Goal: Information Seeking & Learning: Learn about a topic

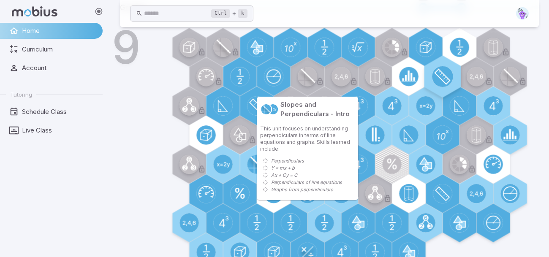
scroll to position [300, 0]
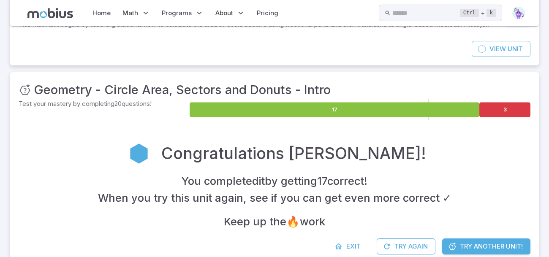
scroll to position [79, 0]
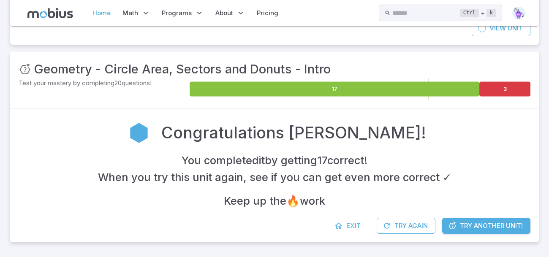
click at [95, 8] on link "Home" at bounding box center [101, 12] width 23 height 19
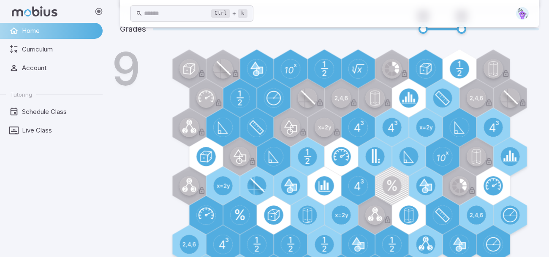
scroll to position [300, 0]
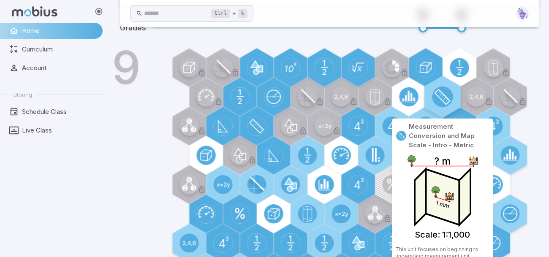
click at [437, 98] on circle at bounding box center [442, 96] width 21 height 21
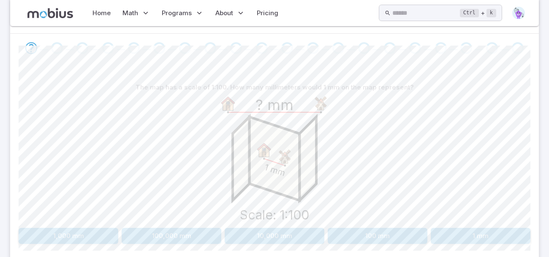
scroll to position [184, 0]
click at [375, 238] on button "100 mm" at bounding box center [377, 235] width 100 height 16
click at [296, 237] on button "1 m" at bounding box center [317, 235] width 82 height 16
click at [313, 103] on image at bounding box center [320, 103] width 17 height 17
click at [332, 238] on button "30 cm" at bounding box center [338, 235] width 125 height 16
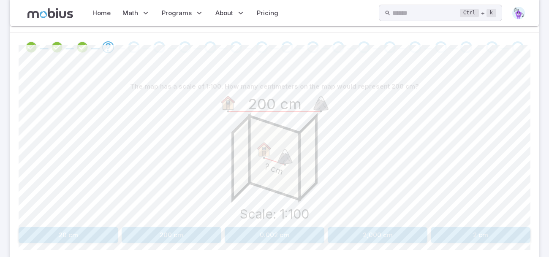
click at [322, 182] on icon "? cm Scale: 1:100 200 cm" at bounding box center [274, 158] width 127 height 127
click at [479, 236] on button "2 cm" at bounding box center [480, 235] width 100 height 16
click at [186, 230] on button "1 cm" at bounding box center [172, 235] width 100 height 16
click at [473, 238] on button "1:100" at bounding box center [480, 235] width 100 height 16
click at [153, 227] on button "1:100" at bounding box center [172, 235] width 100 height 16
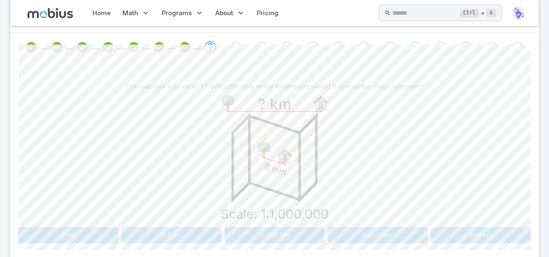
click at [74, 232] on button "8 km" at bounding box center [69, 235] width 100 height 16
click at [119, 229] on button "10 cm" at bounding box center [81, 235] width 125 height 16
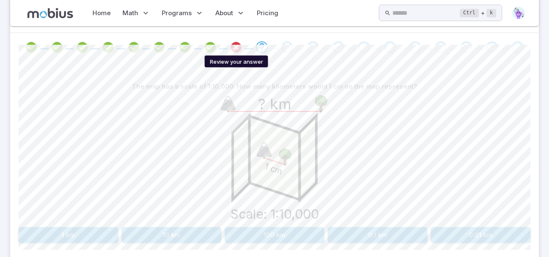
click at [239, 49] on icon "Review your answer" at bounding box center [236, 47] width 13 height 13
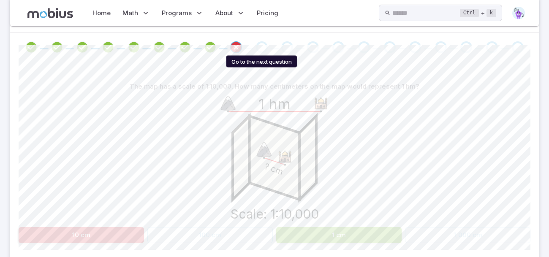
click at [263, 48] on div "Go to the next question" at bounding box center [262, 47] width 12 height 12
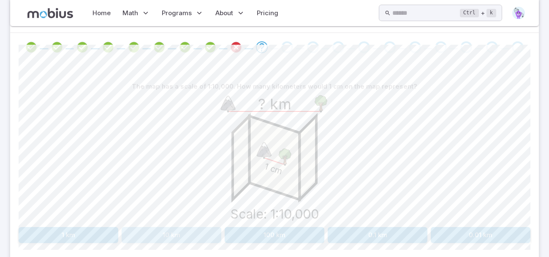
click at [194, 229] on button "10 km" at bounding box center [172, 235] width 100 height 16
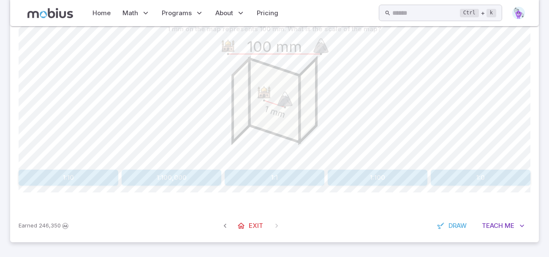
scroll to position [241, 0]
click at [243, 222] on icon at bounding box center [241, 226] width 8 height 8
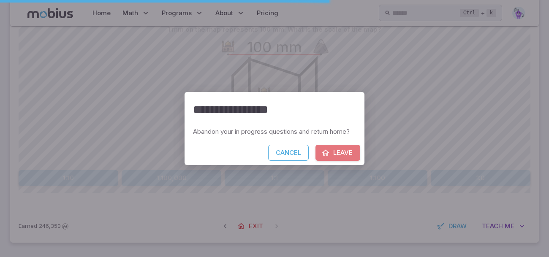
click at [337, 146] on button "Leave" at bounding box center [337, 153] width 45 height 16
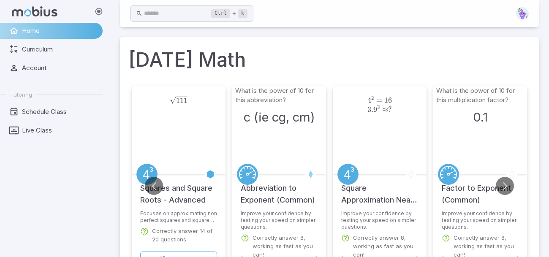
scroll to position [312, 0]
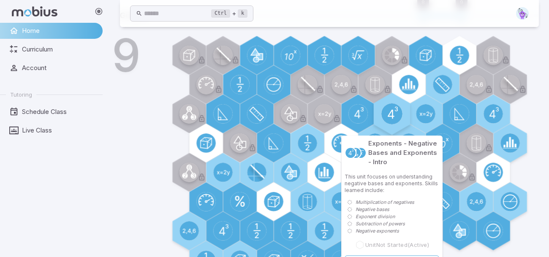
click at [394, 111] on circle at bounding box center [391, 113] width 21 height 21
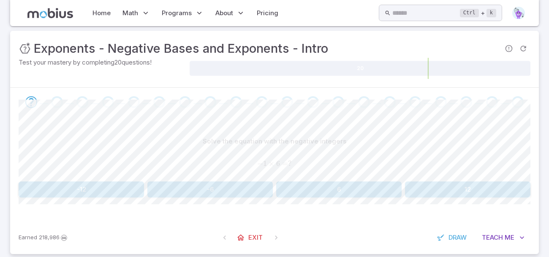
scroll to position [108, 0]
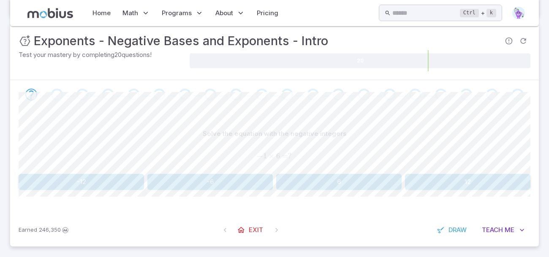
click at [251, 183] on button "-6" at bounding box center [209, 182] width 125 height 16
click at [327, 176] on button "1" at bounding box center [403, 182] width 254 height 16
click at [315, 178] on button "16" at bounding box center [403, 182] width 254 height 16
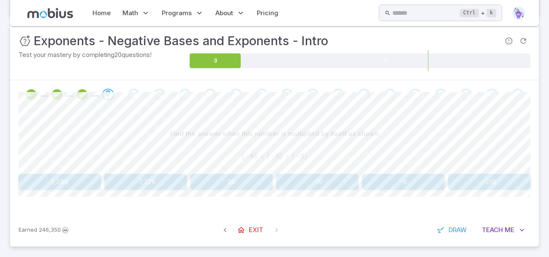
click at [458, 184] on button "-216" at bounding box center [489, 182] width 82 height 16
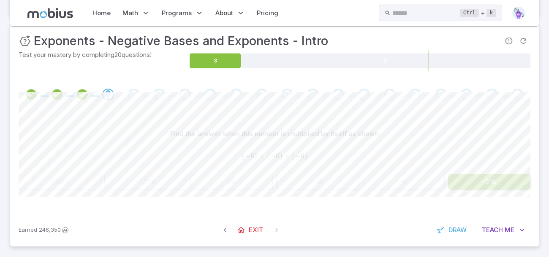
click at [458, 184] on button "-216" at bounding box center [489, 182] width 82 height 16
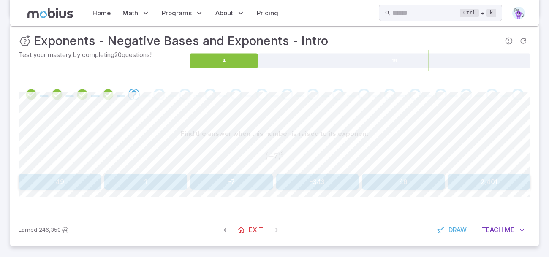
click at [93, 186] on button "49" at bounding box center [60, 182] width 82 height 16
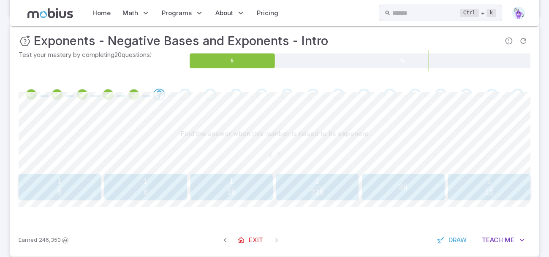
click at [214, 190] on span "36 1 ​" at bounding box center [231, 186] width 68 height 17
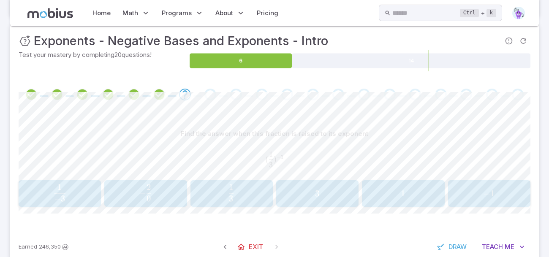
click at [95, 189] on span "− 3 1 ​" at bounding box center [60, 193] width 74 height 18
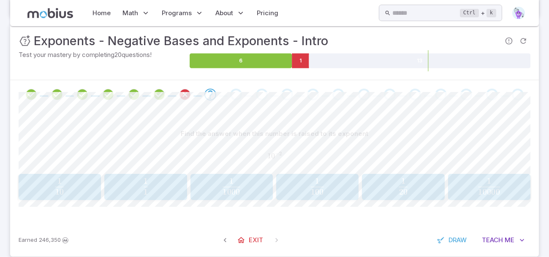
click at [320, 188] on span "100" at bounding box center [317, 192] width 13 height 10
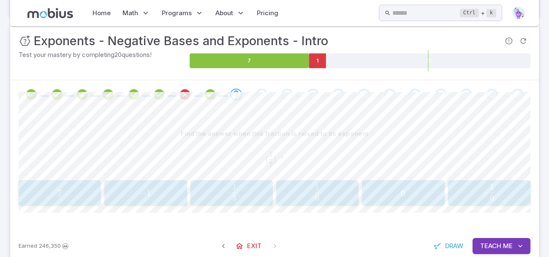
click at [97, 186] on div "7 7 7" at bounding box center [59, 193] width 77 height 19
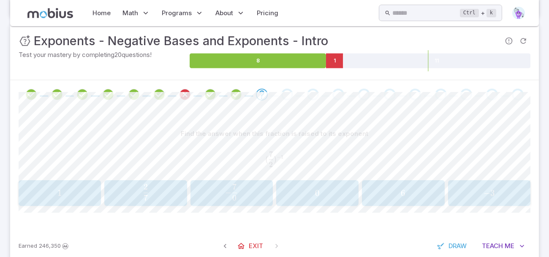
click at [133, 127] on div "Find the answer when this fraction is raised to its exponent" at bounding box center [274, 134] width 511 height 16
click at [146, 193] on span "7" at bounding box center [145, 198] width 4 height 10
click at [254, 193] on span "2 11 ​" at bounding box center [231, 192] width 74 height 17
click at [88, 189] on span "7 5 ​" at bounding box center [60, 192] width 74 height 17
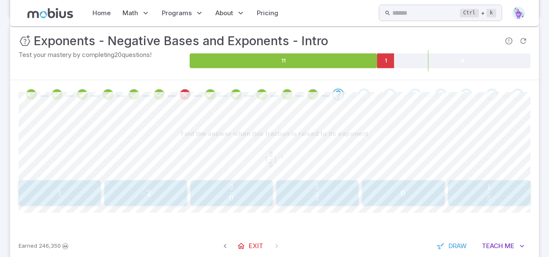
click at [316, 193] on span "2" at bounding box center [317, 198] width 4 height 10
click at [143, 190] on span "3" at bounding box center [145, 187] width 4 height 10
click at [297, 195] on span "2 3 ​" at bounding box center [316, 192] width 69 height 17
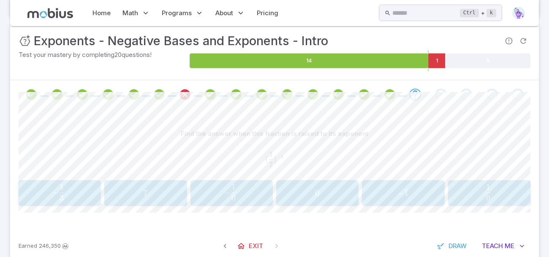
click at [172, 197] on span "7" at bounding box center [145, 193] width 77 height 11
click at [216, 203] on div "2 2 2" at bounding box center [231, 194] width 77 height 20
click at [225, 187] on div "11 11 11" at bounding box center [231, 194] width 77 height 20
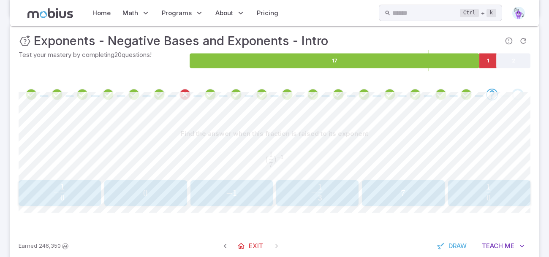
click at [378, 205] on button "7 7 7" at bounding box center [403, 193] width 82 height 26
click at [508, 201] on div "2 7 \frac{2}{7} 7 2 ​" at bounding box center [488, 193] width 77 height 19
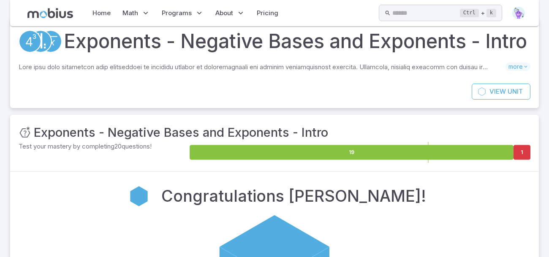
scroll to position [14, 0]
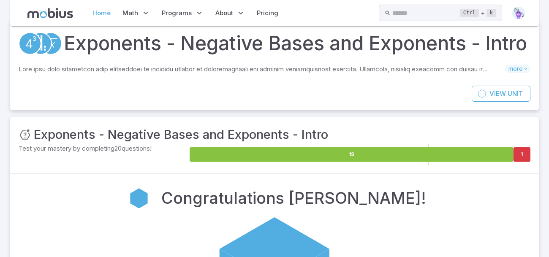
click at [105, 7] on link "Home" at bounding box center [101, 12] width 23 height 19
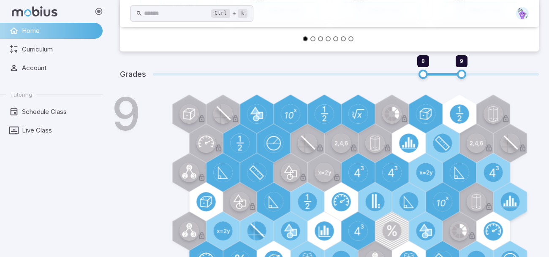
scroll to position [283, 0]
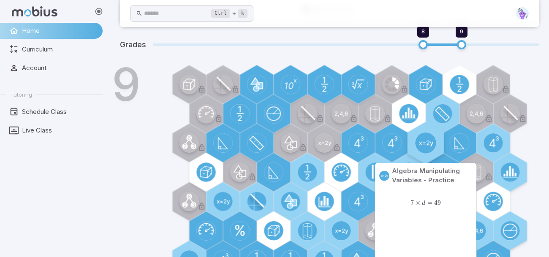
click at [416, 135] on div at bounding box center [425, 143] width 42 height 42
click at [429, 139] on circle at bounding box center [425, 143] width 21 height 21
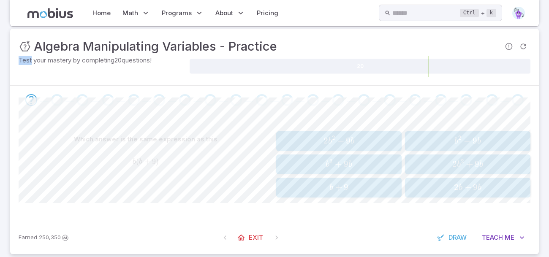
scroll to position [103, 0]
click at [365, 168] on span "b 2 + 9 b" at bounding box center [339, 163] width 120 height 11
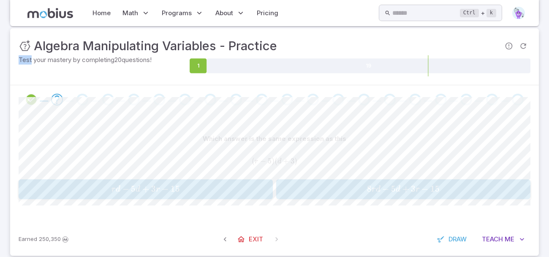
click at [138, 189] on span "d" at bounding box center [137, 189] width 5 height 8
click at [138, 189] on span "x" at bounding box center [137, 189] width 5 height 8
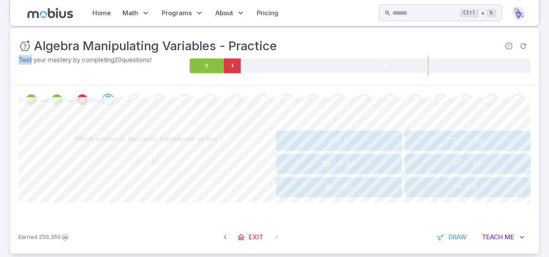
click at [432, 160] on span "r 2 − 6 r" at bounding box center [467, 163] width 120 height 11
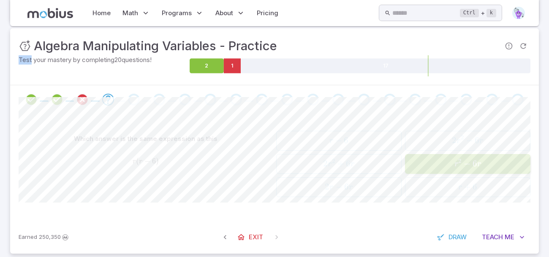
click at [432, 160] on span "r 2 − 6 r" at bounding box center [467, 163] width 120 height 11
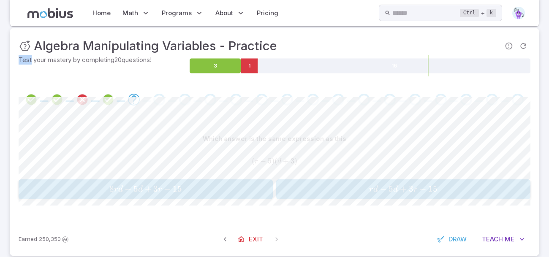
click at [462, 191] on span "r d − 5 d + 3 r − 15" at bounding box center [403, 189] width 249 height 11
click at [393, 177] on div "Which answer is the same expression as this ( m − 6 ) ( n + 7 ) (m - 6)(n + 7) …" at bounding box center [274, 165] width 511 height 68
click at [374, 186] on span "mn" at bounding box center [371, 189] width 13 height 8
click at [252, 179] on button "m 2 − 1 m − 6 m^2 - 1m - 6 m 2 − 1 m − 6" at bounding box center [146, 189] width 254 height 20
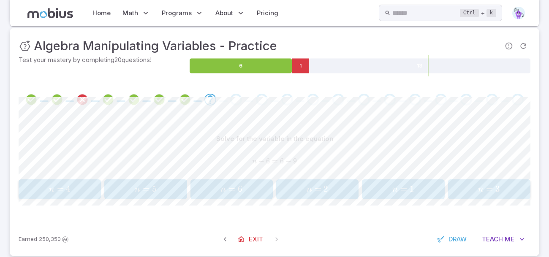
click at [483, 190] on span "n" at bounding box center [480, 189] width 5 height 8
click at [176, 183] on div "z = 8 z = 8 z = 8" at bounding box center [145, 189] width 77 height 13
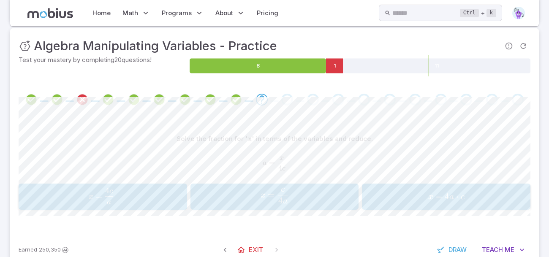
click at [152, 184] on button "x = 4 c a x=\frac{4c}{a} x = a 4 c ​" at bounding box center [103, 197] width 168 height 26
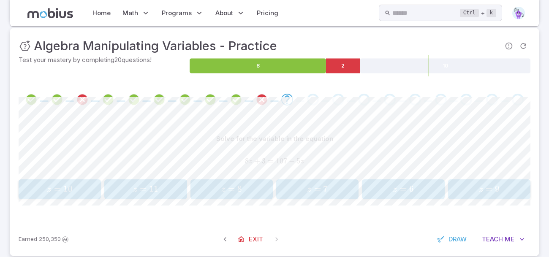
click at [240, 195] on div "z = 8 z = 8 z = 8" at bounding box center [231, 189] width 77 height 13
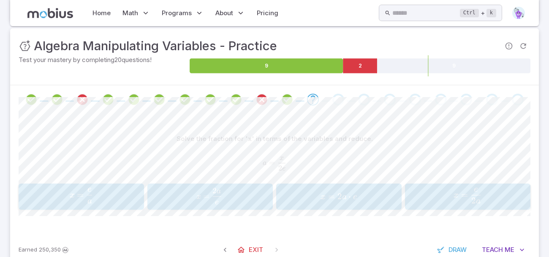
click at [318, 207] on button "x = 2 a ⋅ e x=2a \cdot e x = 2 a ⋅ e" at bounding box center [338, 197] width 125 height 26
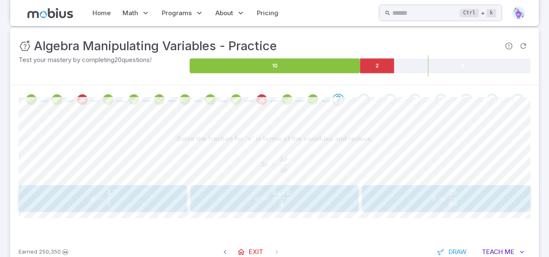
click at [386, 200] on span "x = 6 a 2 b ​" at bounding box center [444, 197] width 141 height 17
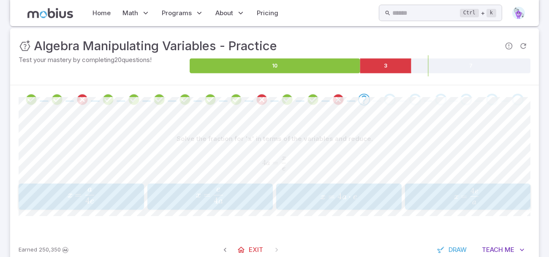
click at [341, 185] on button "x = 4 a ⋅ e x=4a \cdot e x = 4 a ⋅ e" at bounding box center [338, 197] width 125 height 26
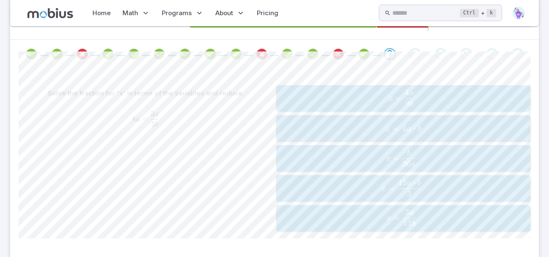
scroll to position [150, 0]
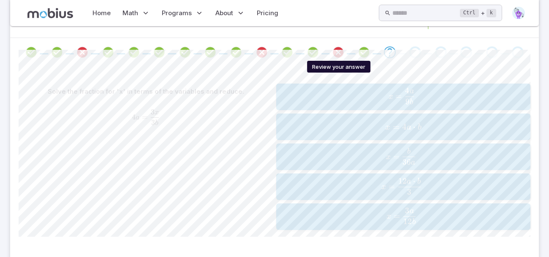
click at [340, 53] on icon "Review your answer" at bounding box center [338, 52] width 13 height 13
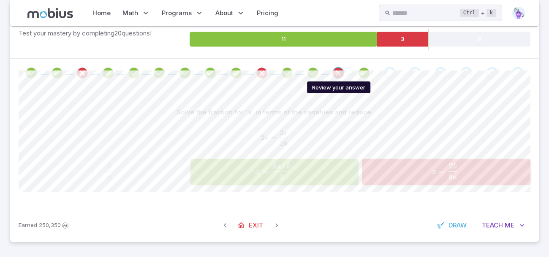
scroll to position [128, 0]
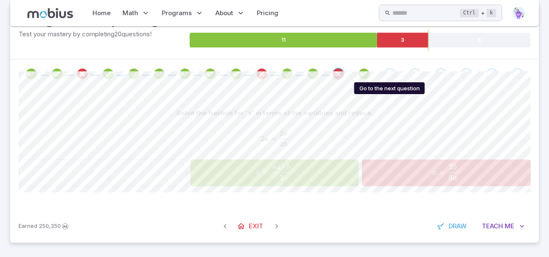
click at [388, 76] on div "Go to the next question" at bounding box center [390, 74] width 12 height 12
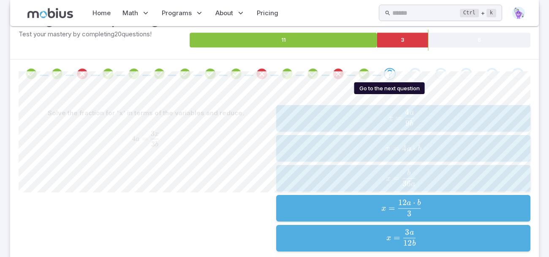
scroll to position [150, 0]
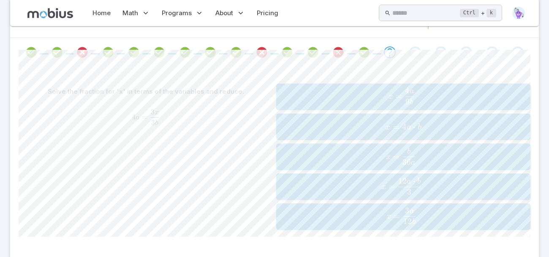
click at [405, 195] on div "x = 12 a ⋅ b 3 x=\frac{12a \cdot b}{3} x = 3 12 a ⋅ b ​" at bounding box center [403, 187] width 249 height 20
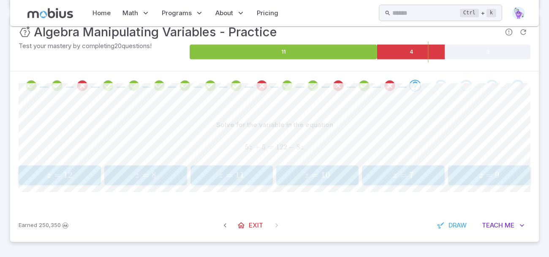
scroll to position [116, 0]
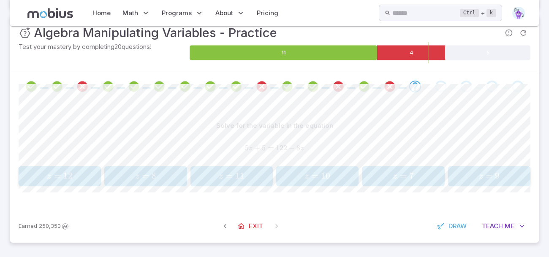
click at [462, 182] on button "z = 9 z = 9 z = 9" at bounding box center [489, 176] width 82 height 20
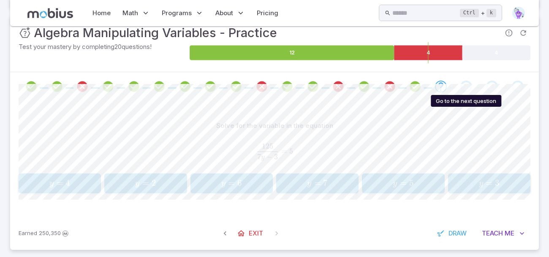
click at [468, 86] on div "Go to the next question" at bounding box center [466, 87] width 12 height 12
click at [466, 86] on div "Go to the next question" at bounding box center [466, 87] width 12 height 12
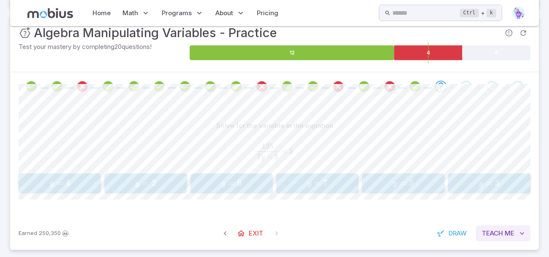
click at [498, 233] on span "Teach" at bounding box center [491, 233] width 21 height 9
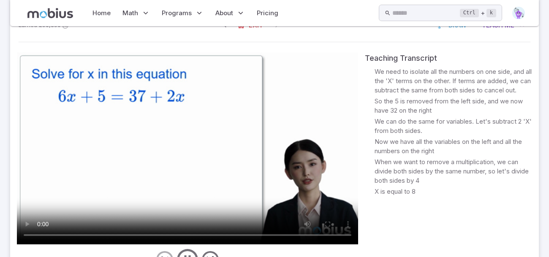
scroll to position [322, 0]
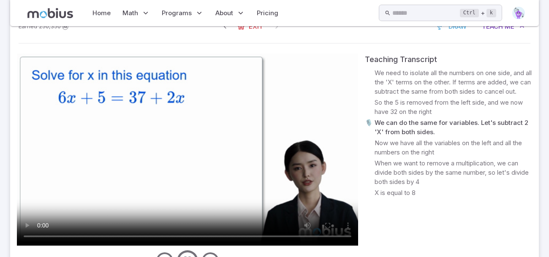
click at [476, 19] on button "Teach Me" at bounding box center [503, 27] width 54 height 16
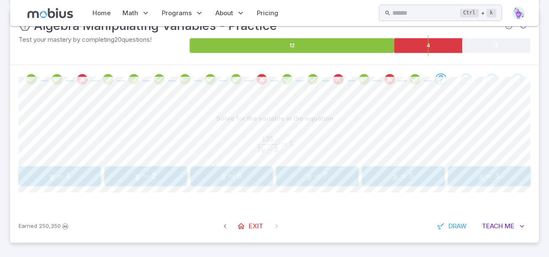
scroll to position [121, 0]
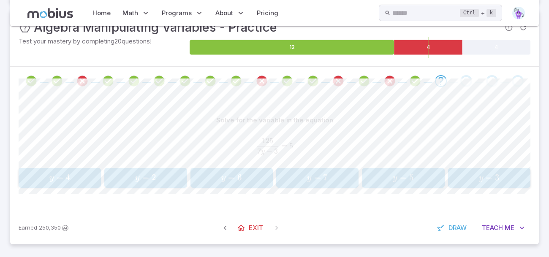
click at [241, 178] on span "6" at bounding box center [239, 177] width 5 height 11
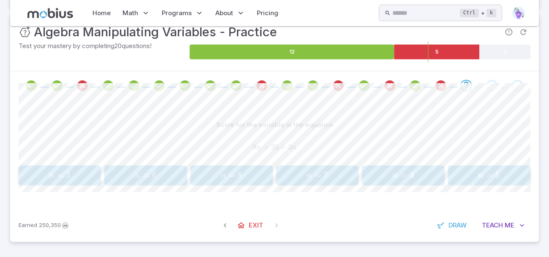
scroll to position [116, 0]
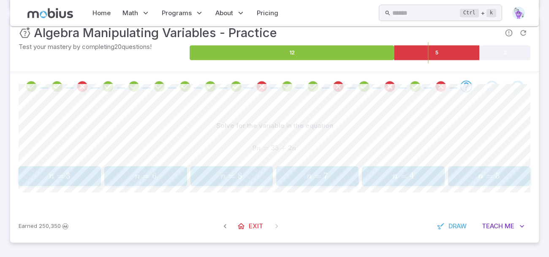
click at [473, 187] on div "Solve for the variable in the equation 9 n = 35 + 2 n 9n = 35 + 2n 9 n = 35 + 2…" at bounding box center [274, 155] width 511 height 109
click at [472, 173] on span "n = 5" at bounding box center [488, 175] width 77 height 11
